Goal: Use online tool/utility: Utilize a website feature to perform a specific function

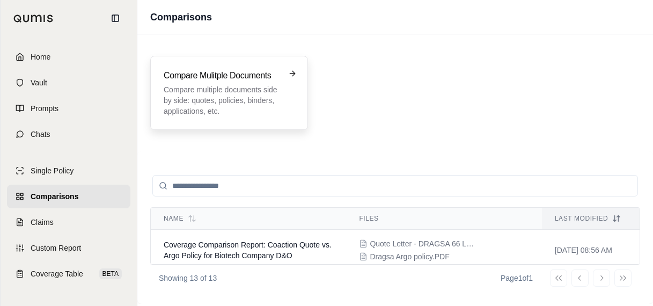
click at [255, 101] on p "Compare multiple documents side by side: quotes, policies, binders, application…" at bounding box center [222, 100] width 116 height 32
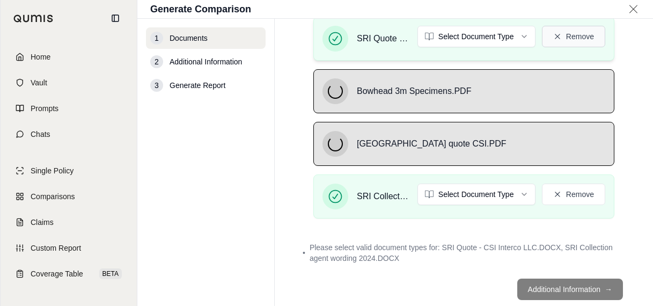
scroll to position [161, 0]
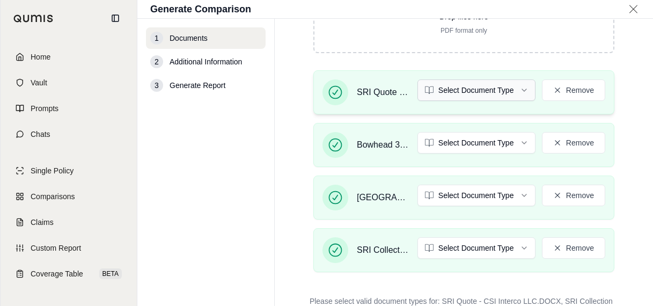
click at [472, 92] on html "Home Vault Prompts Chats Single Policy Comparisons Claims Custom Report Coverag…" at bounding box center [326, 153] width 653 height 306
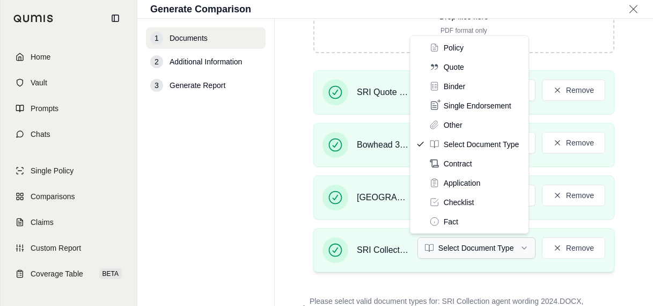
click at [453, 245] on html "Home Vault Prompts Chats Single Policy Comparisons Claims Custom Report Coverag…" at bounding box center [326, 153] width 653 height 306
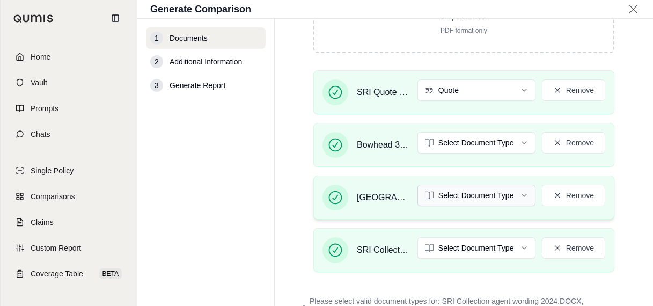
click at [487, 192] on html "Home Vault Prompts Chats Single Policy Comparisons Claims Custom Report Coverag…" at bounding box center [326, 153] width 653 height 306
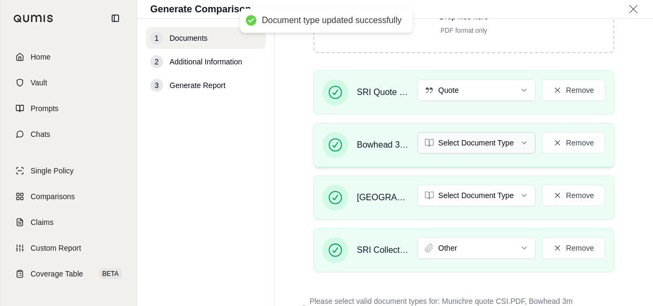
click at [463, 137] on html "Document type updated successfully Home Vault Prompts Chats Single Policy Compa…" at bounding box center [326, 153] width 653 height 306
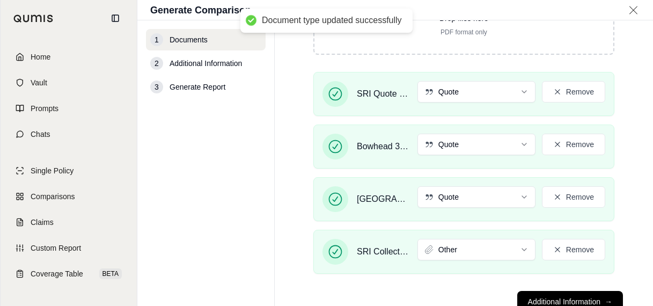
click at [631, 170] on main "Documents • Upload Policy Related Documents • Up to 1000 pages Drop files here …" at bounding box center [464, 162] width 378 height 285
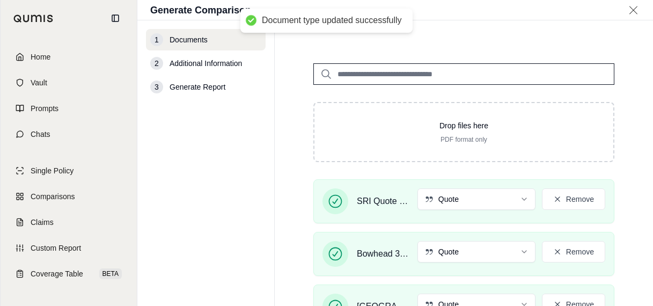
scroll to position [196, 0]
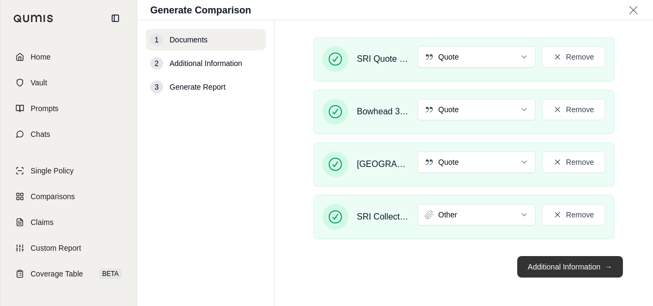
click at [562, 261] on button "Additional Information →" at bounding box center [570, 266] width 106 height 21
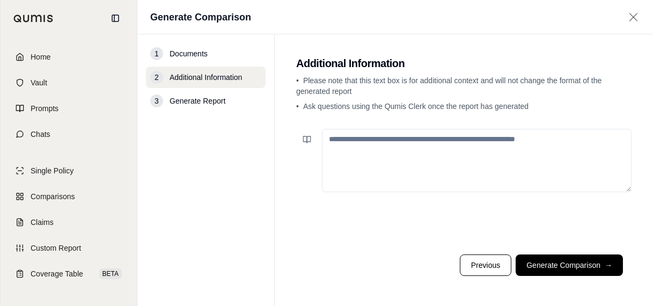
click at [447, 159] on textarea at bounding box center [477, 160] width 310 height 63
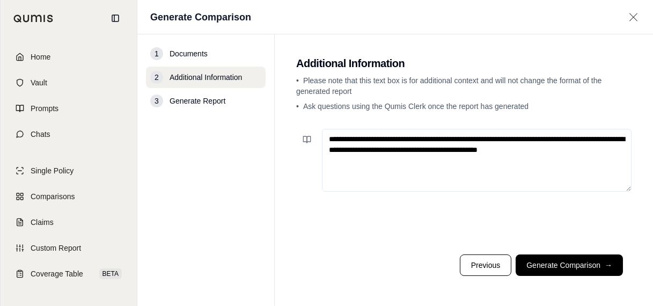
type textarea "**********"
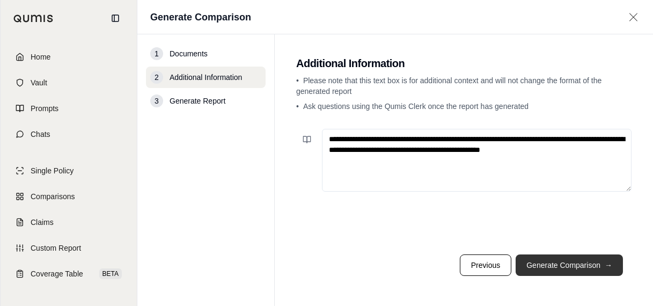
click at [583, 268] on button "Generate Comparison →" at bounding box center [569, 264] width 107 height 21
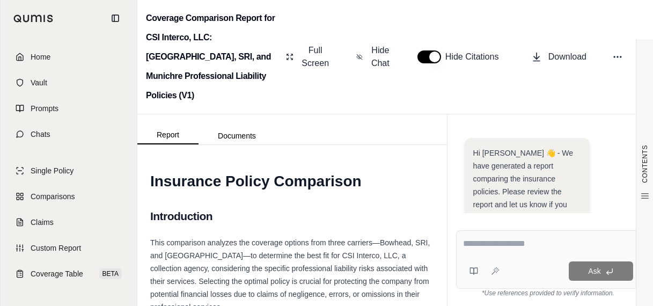
scroll to position [390, 0]
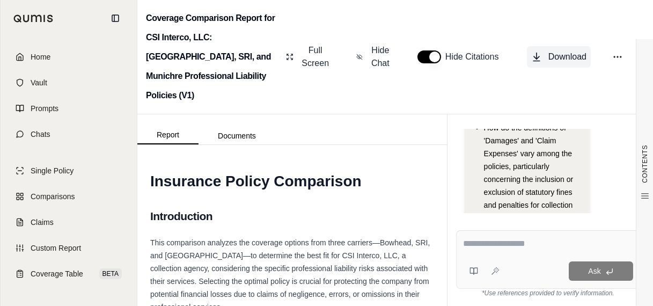
click at [551, 50] on span "Download" at bounding box center [567, 56] width 38 height 13
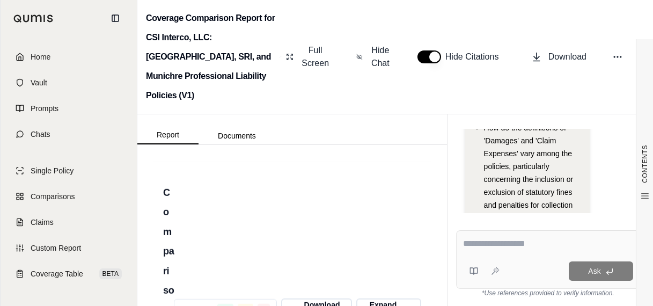
scroll to position [4078, 0]
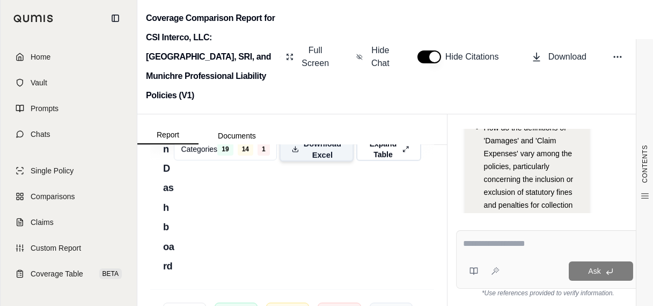
click at [324, 160] on span "Download Excel" at bounding box center [322, 149] width 38 height 23
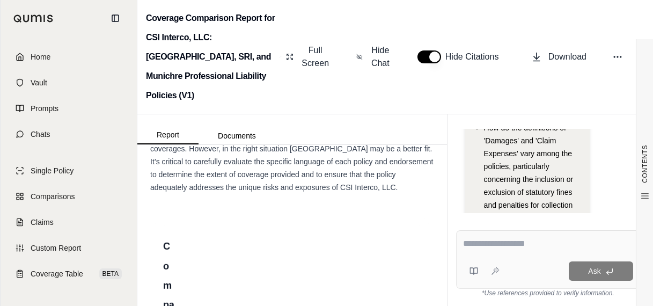
scroll to position [3756, 0]
